Goal: Check status

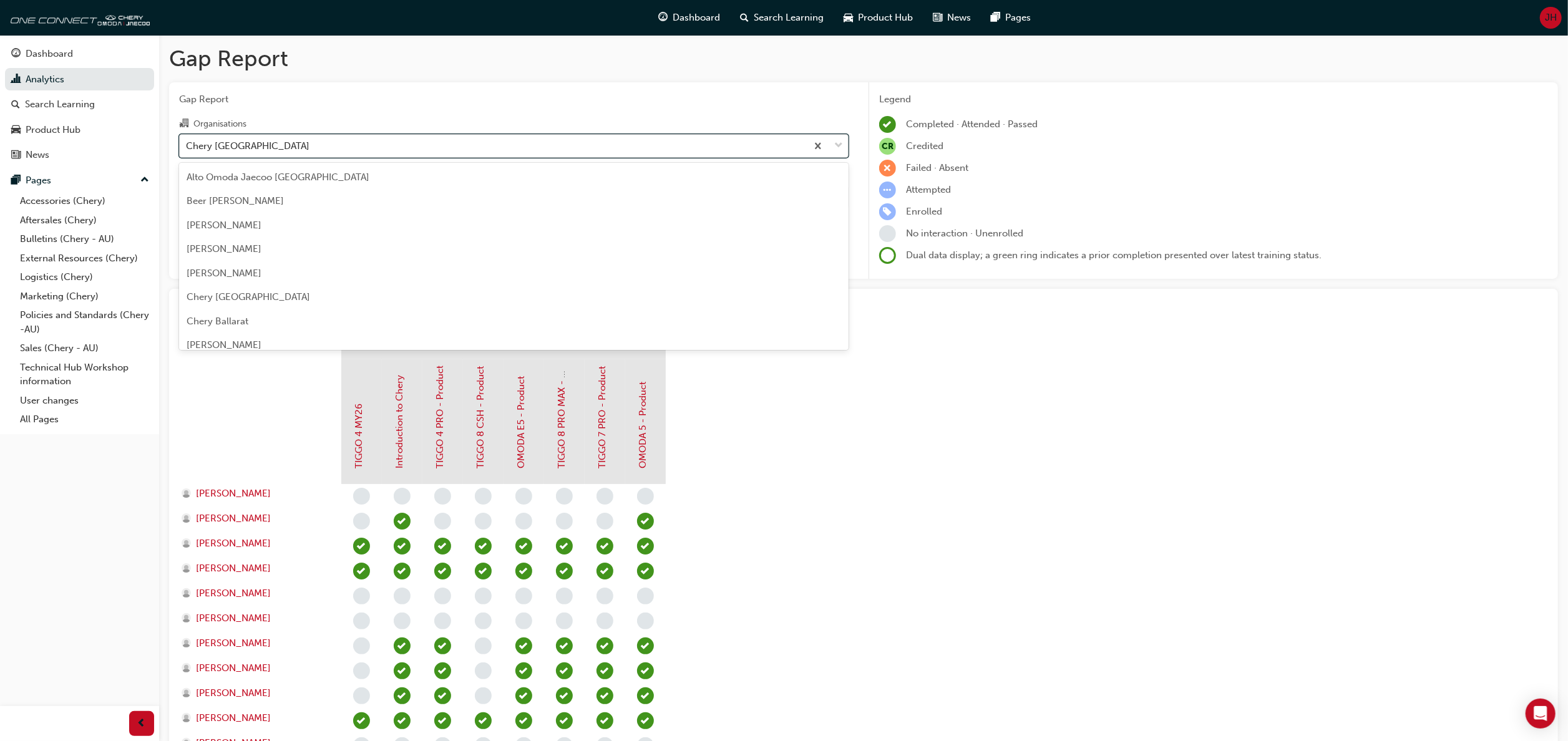
click at [834, 143] on span "down-icon" at bounding box center [838, 145] width 9 height 16
click at [187, 143] on input "Organisations option Chery [GEOGRAPHIC_DATA], selected. option [GEOGRAPHIC_DATA…" at bounding box center [186, 145] width 1 height 11
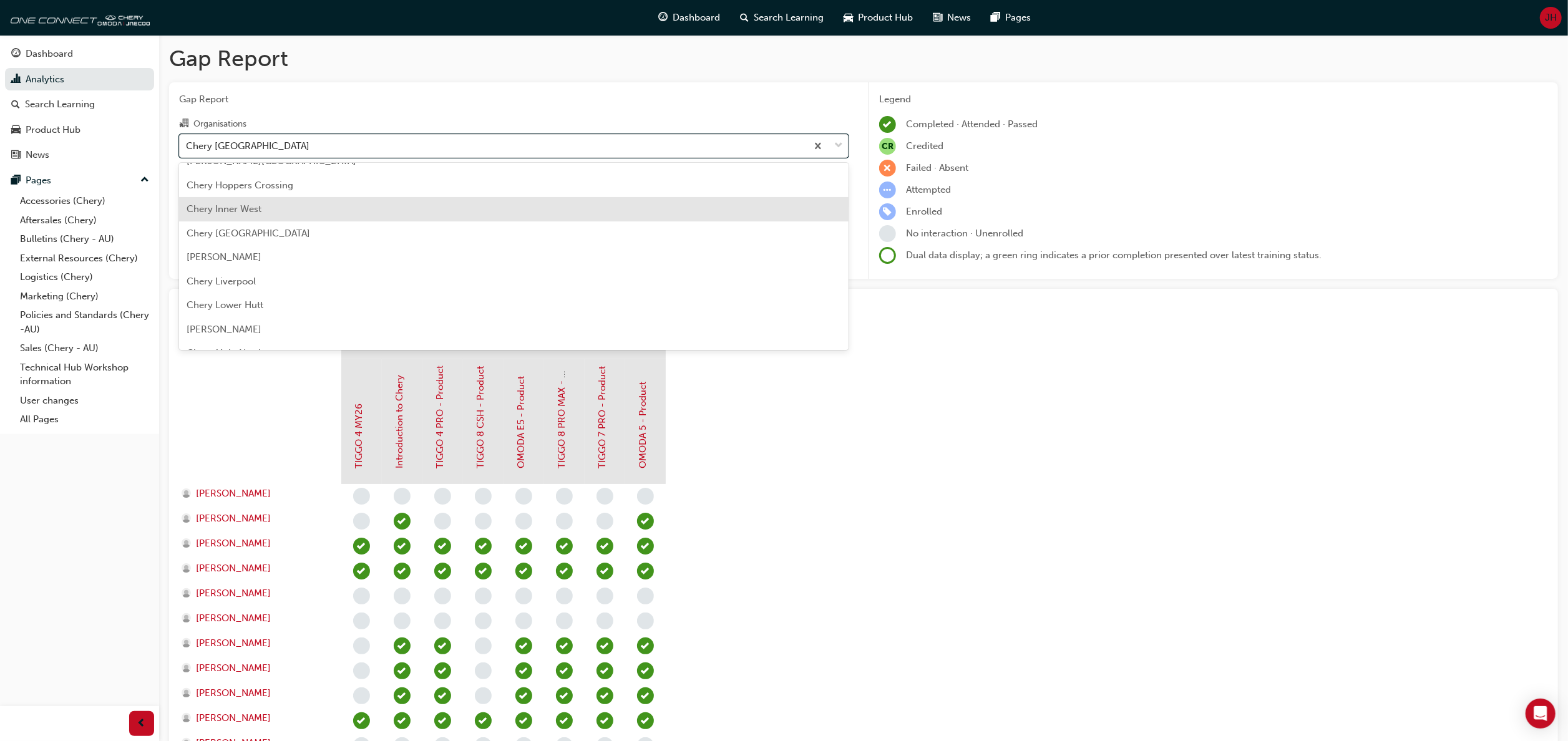
click at [337, 211] on div "Chery Inner West" at bounding box center [513, 209] width 669 height 24
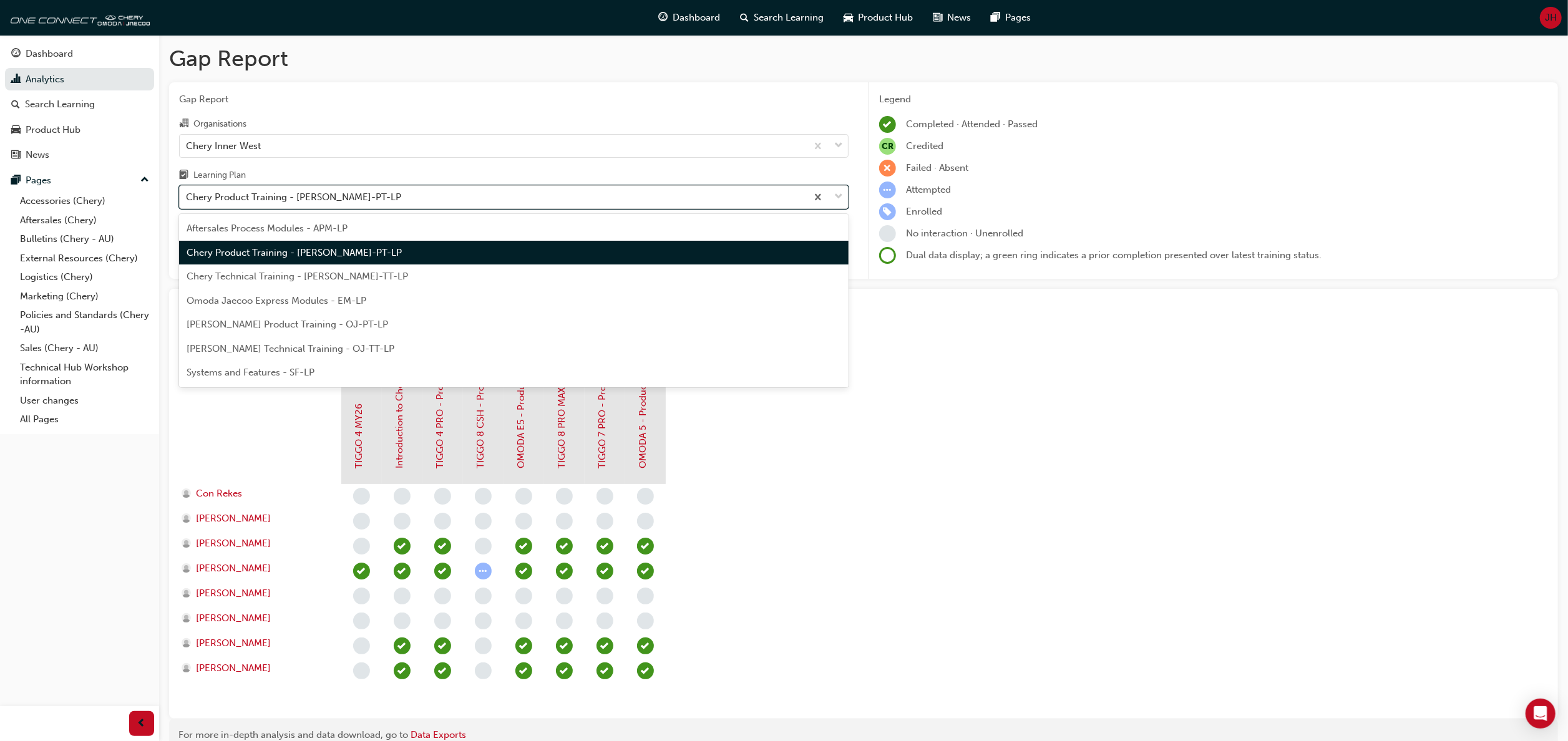
click at [835, 199] on span "down-icon" at bounding box center [838, 197] width 9 height 16
click at [187, 199] on input "Learning Plan option Chery Product Training - [PERSON_NAME]-PT-LP, selected. op…" at bounding box center [186, 197] width 1 height 11
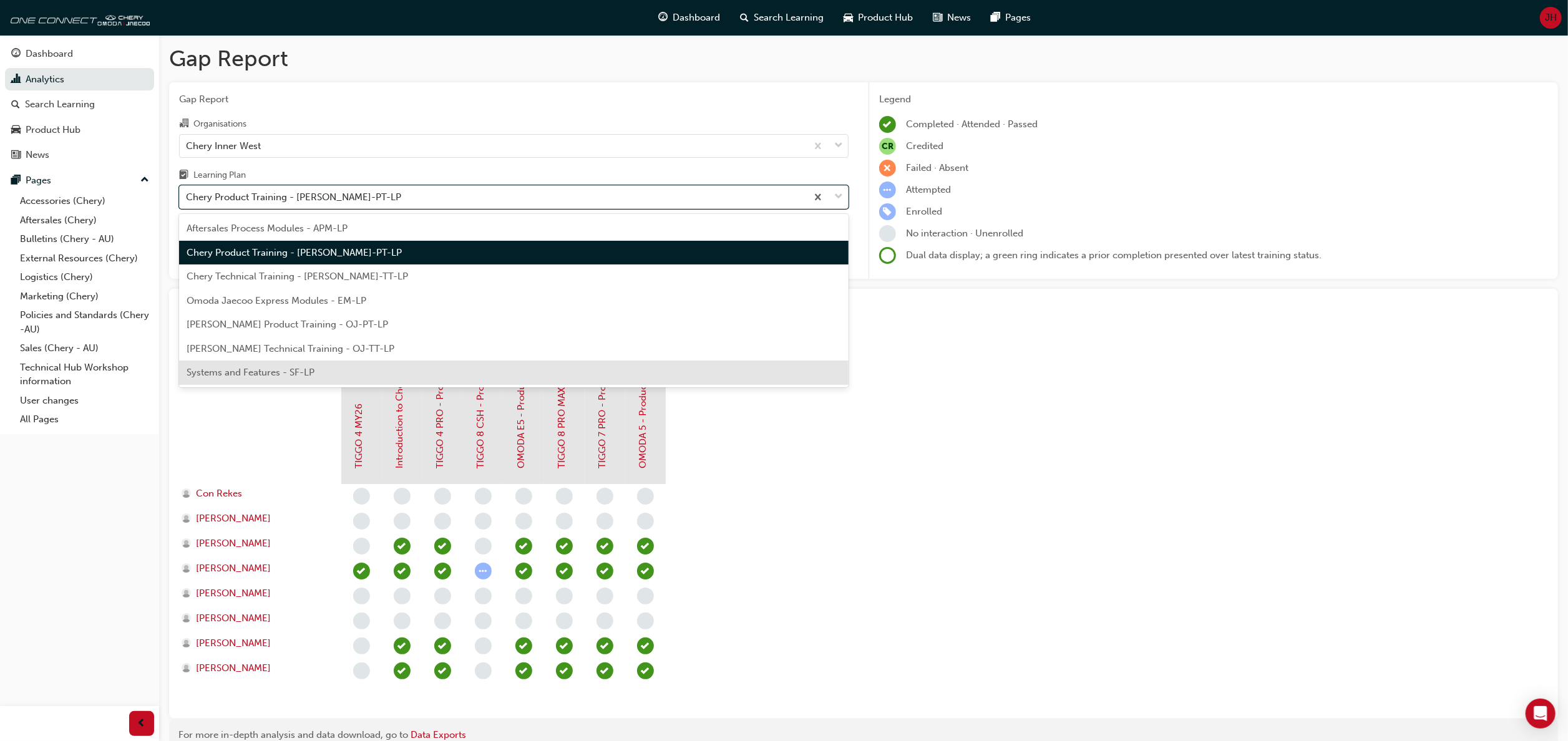
click at [469, 379] on div "Systems and Features - SF-LP" at bounding box center [513, 372] width 669 height 24
